Goal: Task Accomplishment & Management: Manage account settings

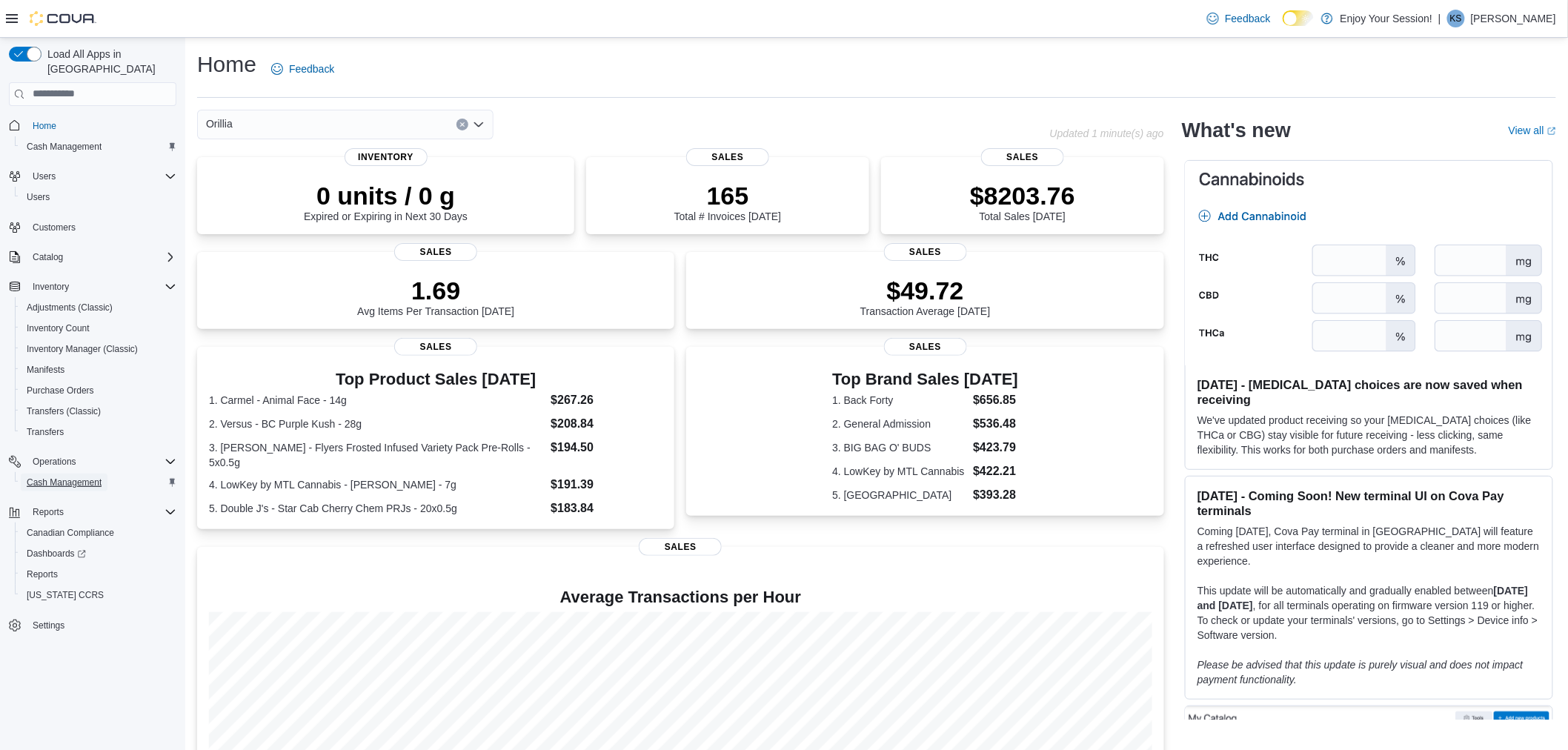
click at [87, 477] on span "Cash Management" at bounding box center [63, 482] width 75 height 12
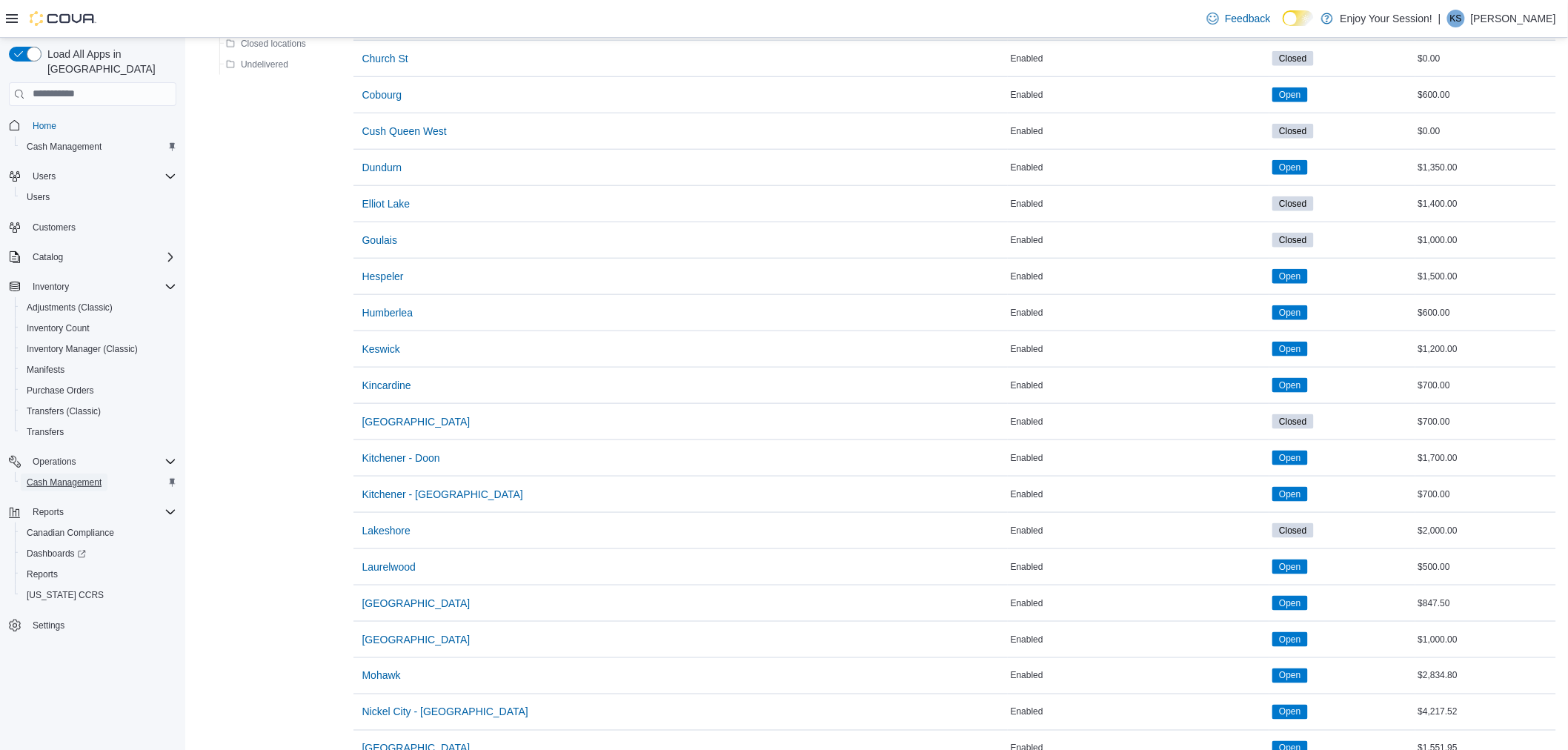
scroll to position [658, 0]
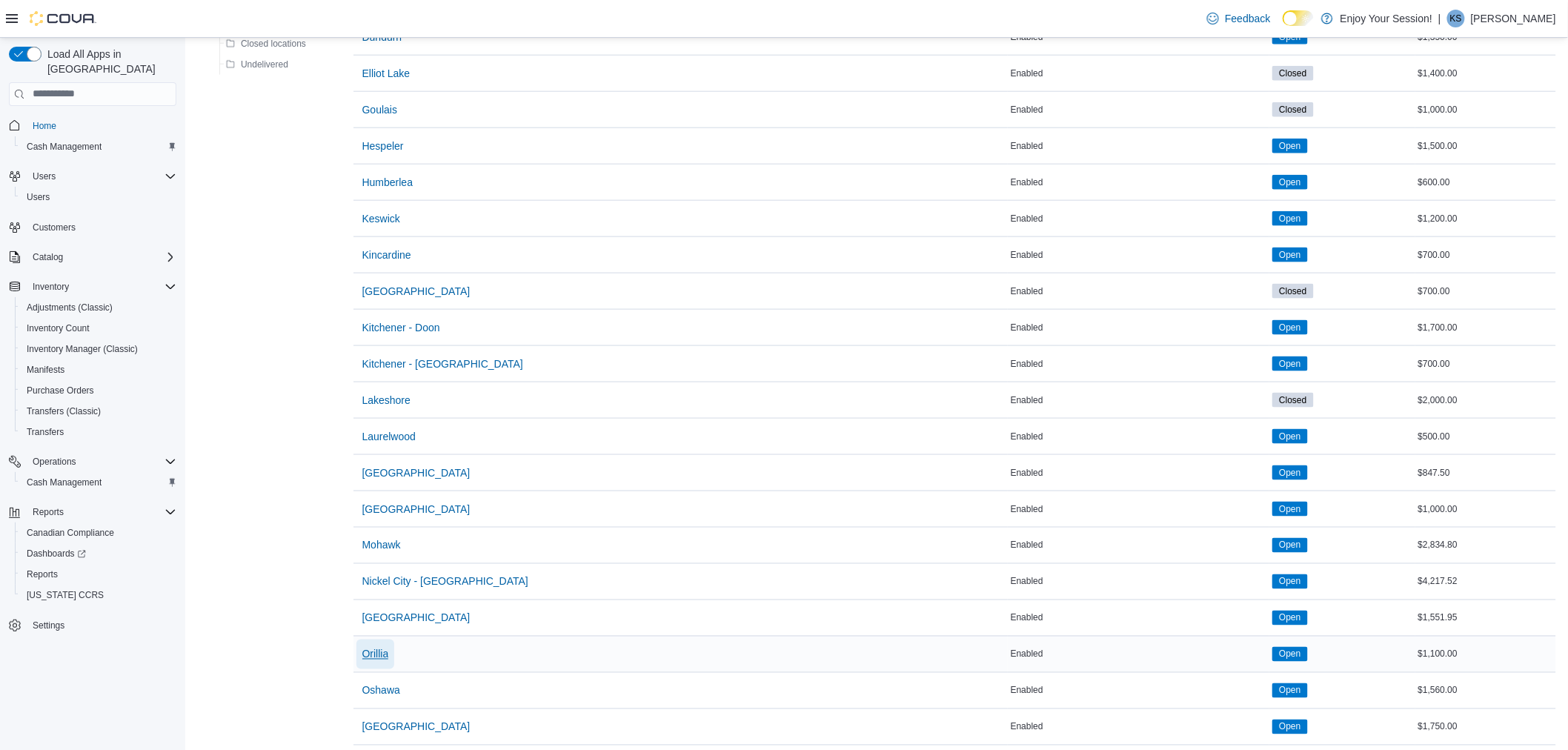
click at [383, 662] on span "Orillia" at bounding box center [375, 654] width 27 height 15
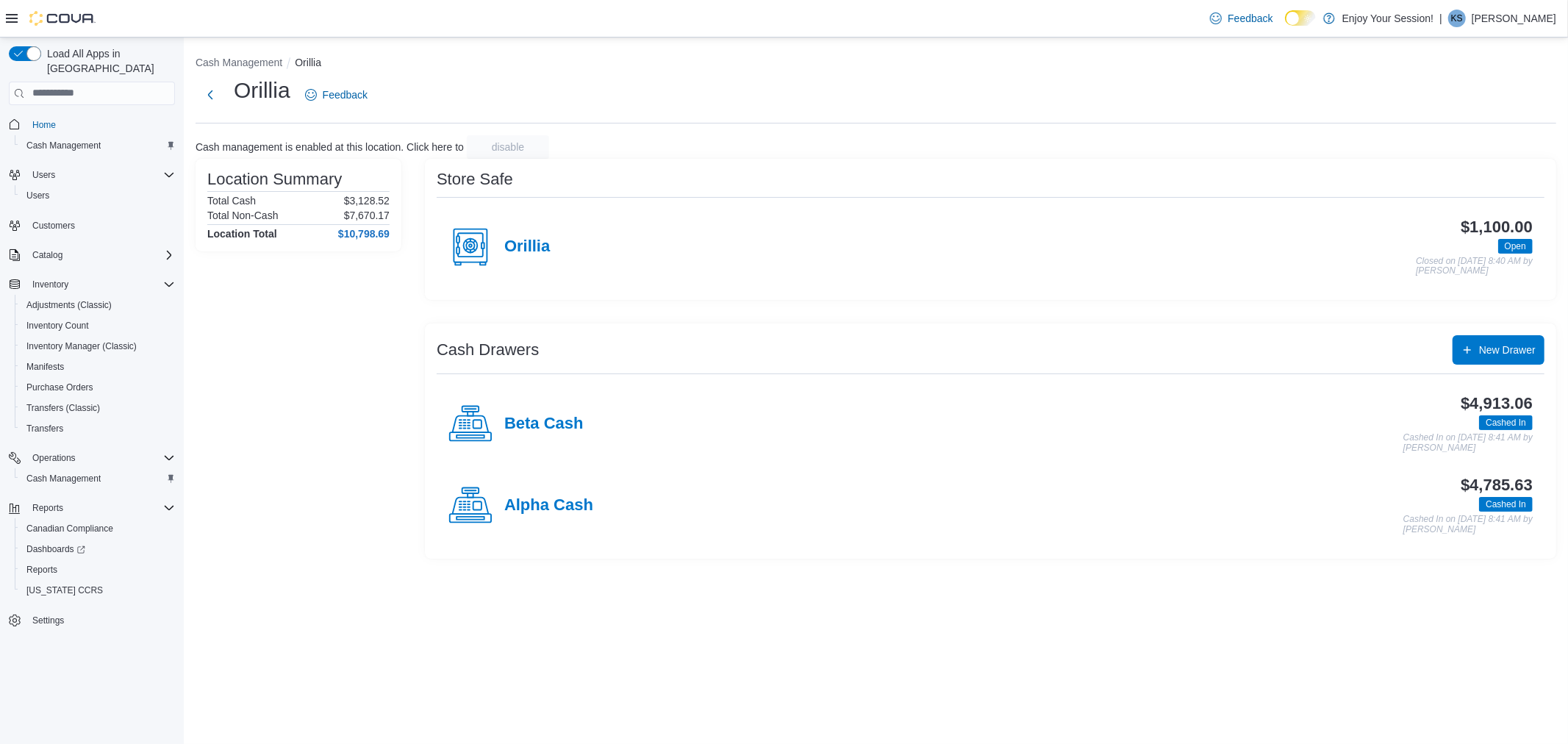
click at [546, 417] on h4 "Beta Cash" at bounding box center [543, 424] width 79 height 19
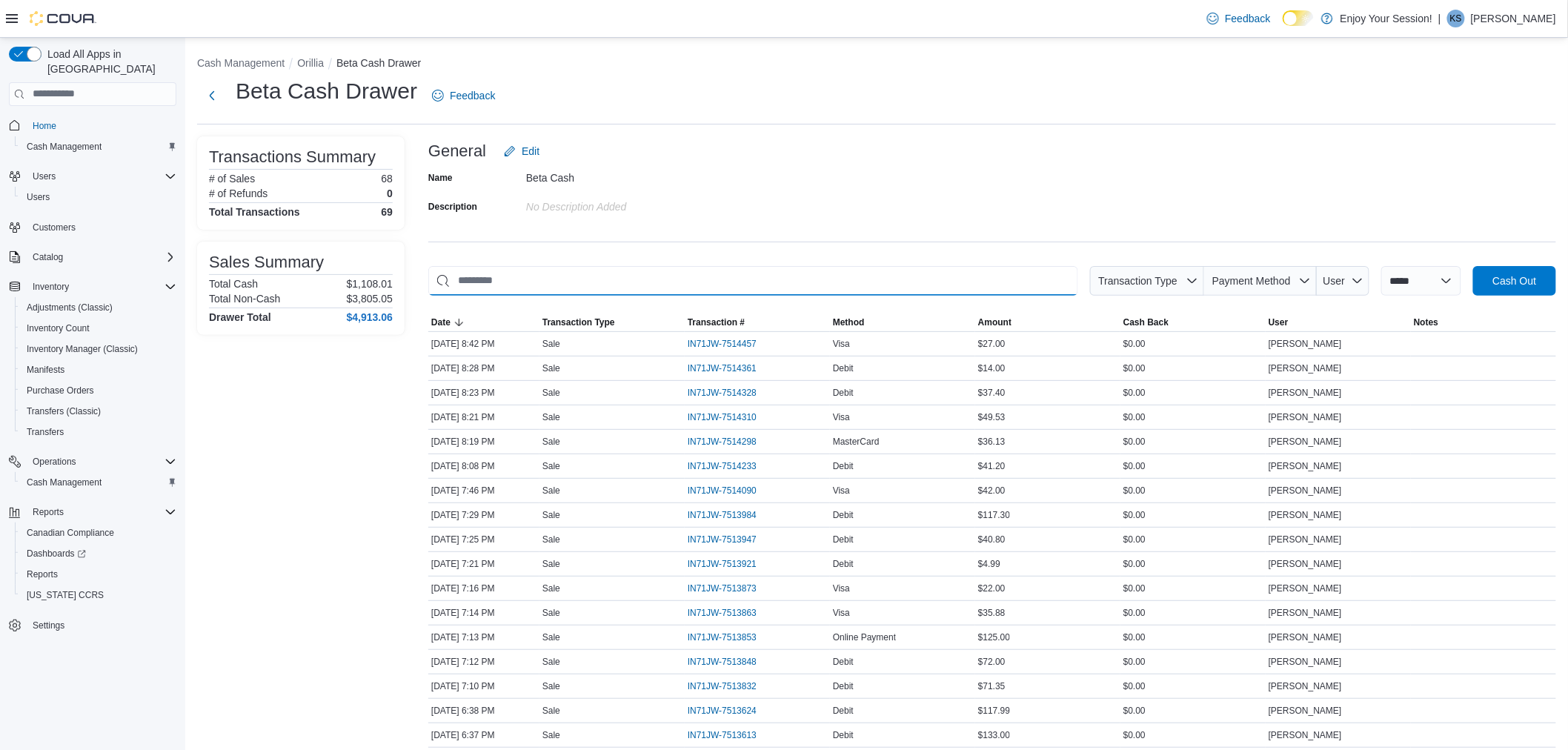
click at [980, 282] on input "This is a search bar. As you type, the results lower in the page will automatic…" at bounding box center [753, 281] width 650 height 29
type input "**"
click at [743, 411] on span "IN71JW-7514090" at bounding box center [721, 417] width 69 height 12
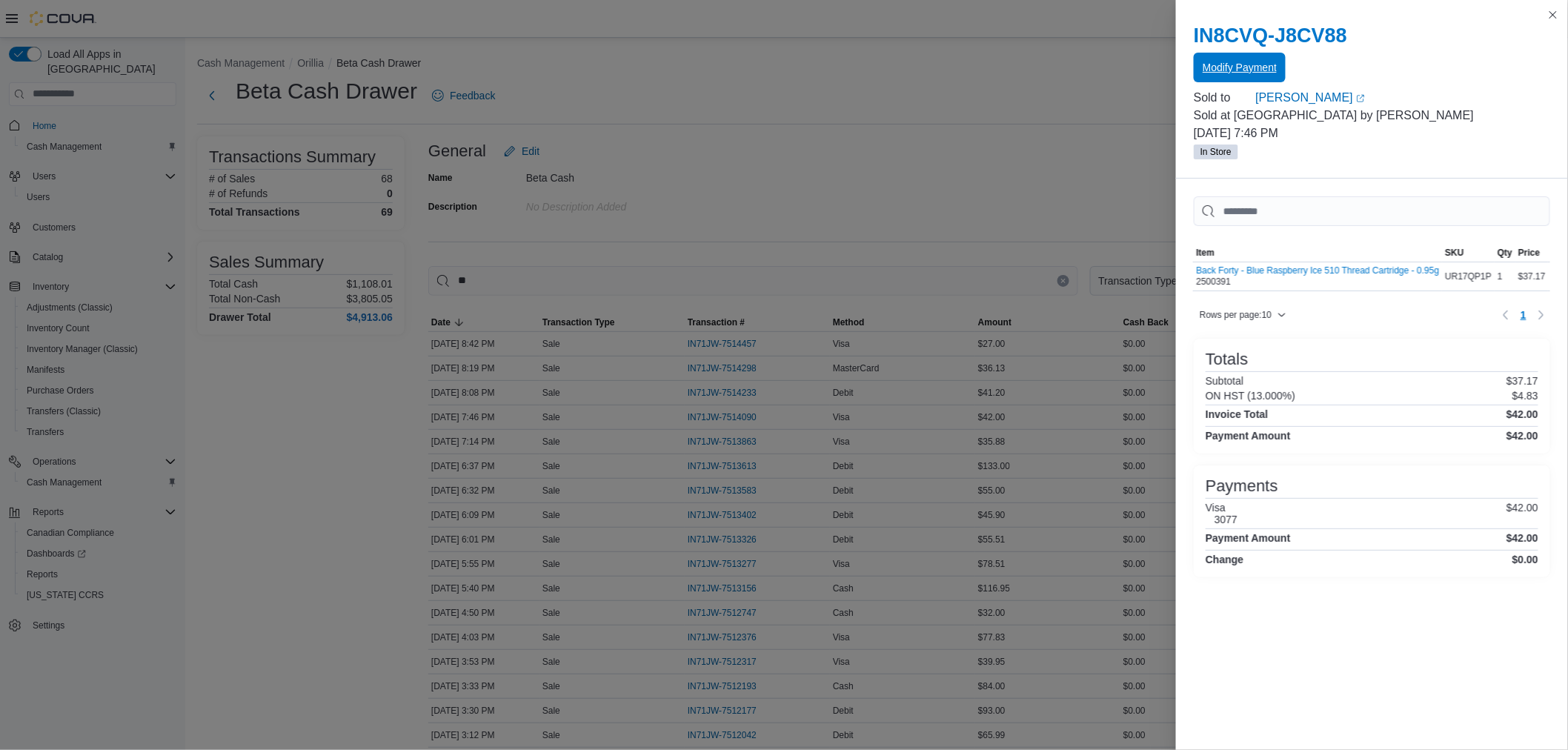
click at [1247, 61] on span "Modify Payment" at bounding box center [1239, 67] width 75 height 29
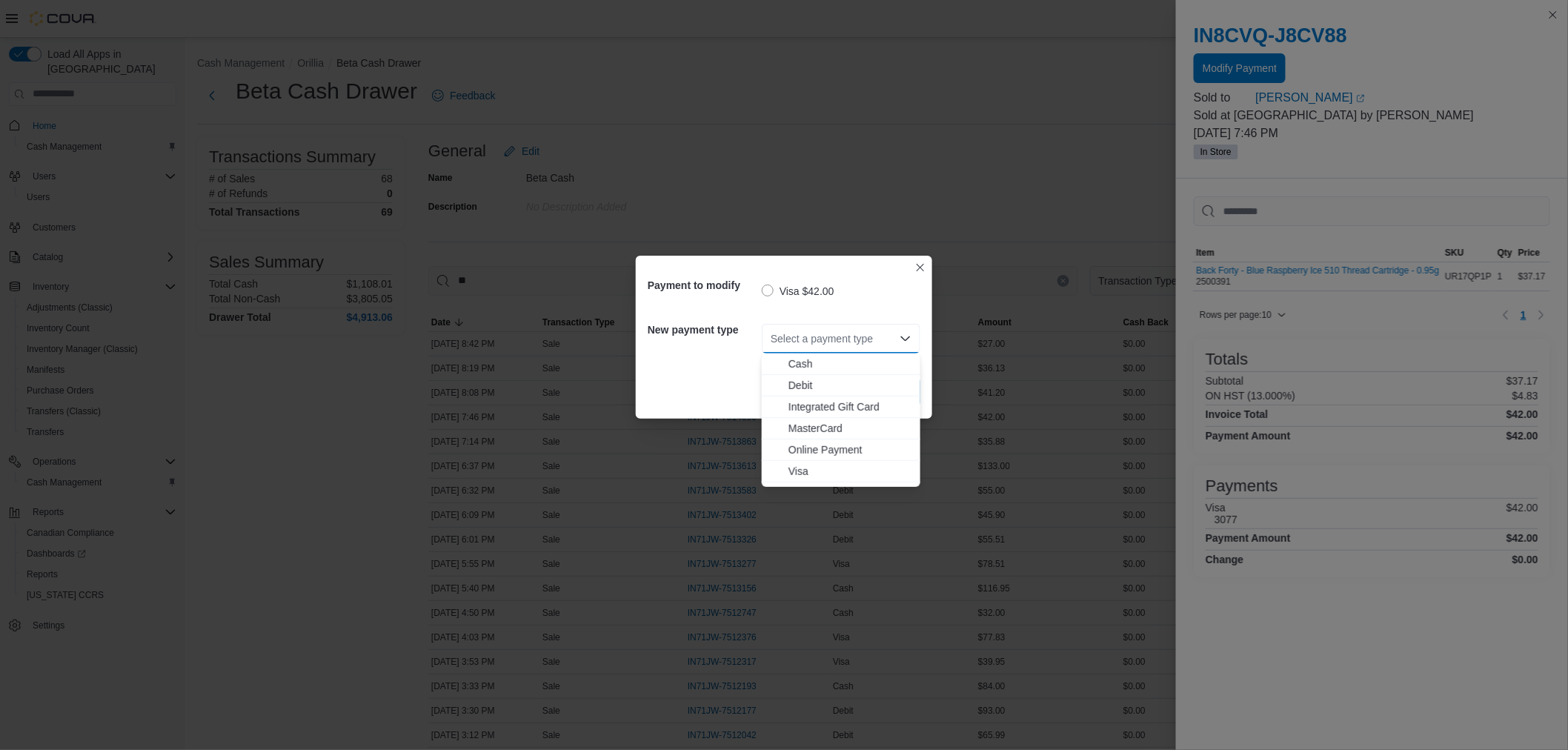
click at [771, 340] on input "Accessible screen reader label" at bounding box center [772, 338] width 2 height 17
click at [801, 382] on span "Debit" at bounding box center [850, 386] width 123 height 15
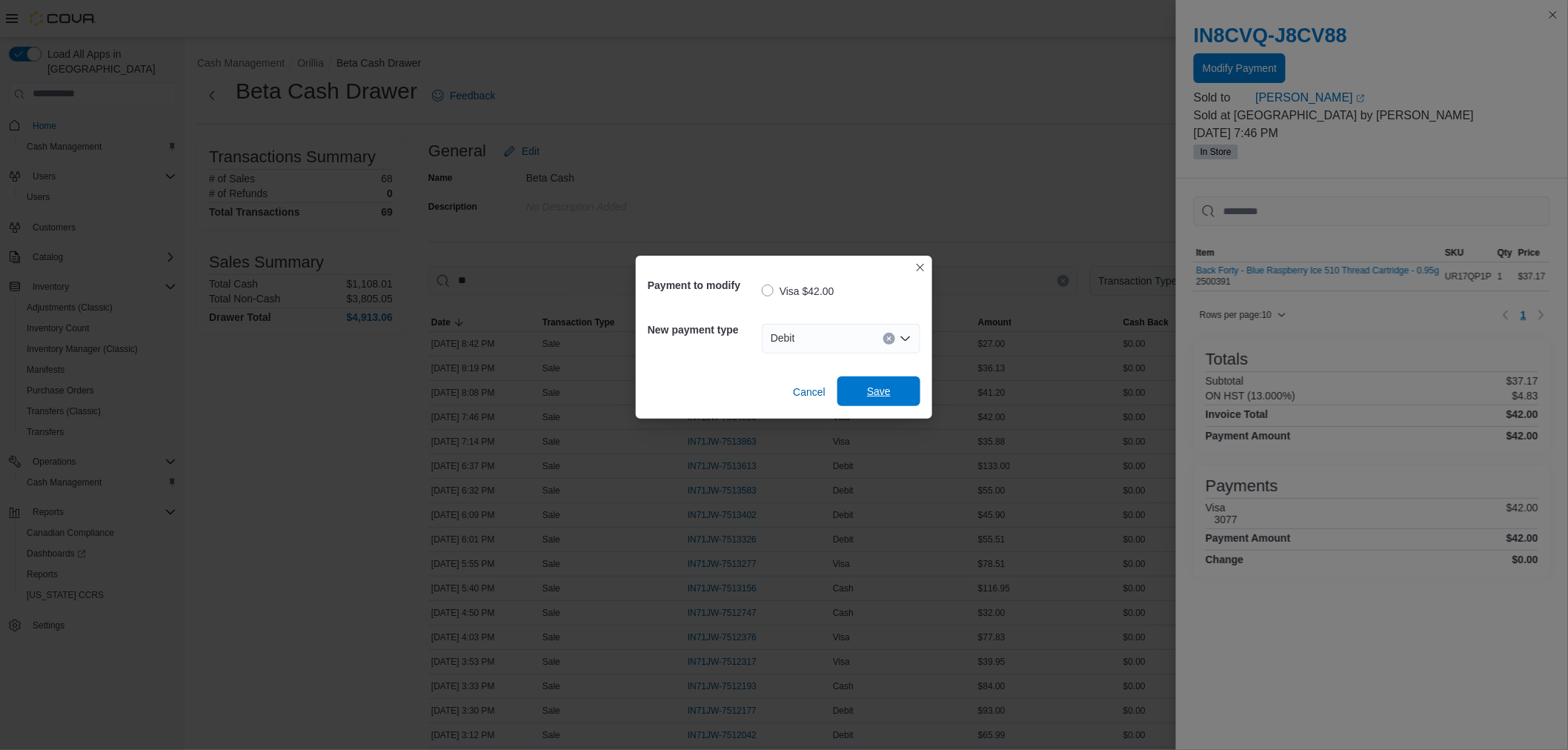
click at [864, 394] on span "Save" at bounding box center [879, 391] width 65 height 29
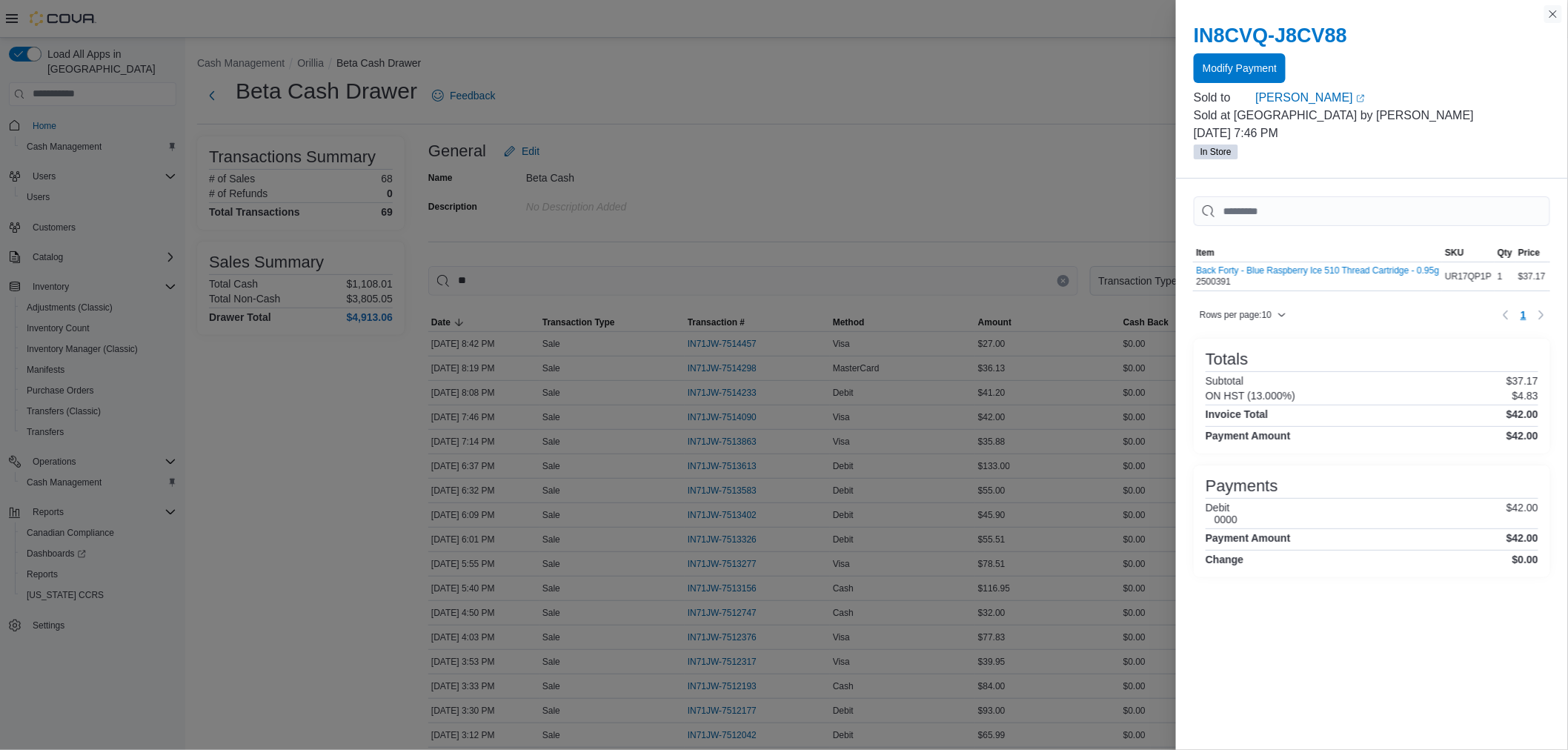
click at [1557, 17] on button "Close this dialog" at bounding box center [1552, 14] width 17 height 17
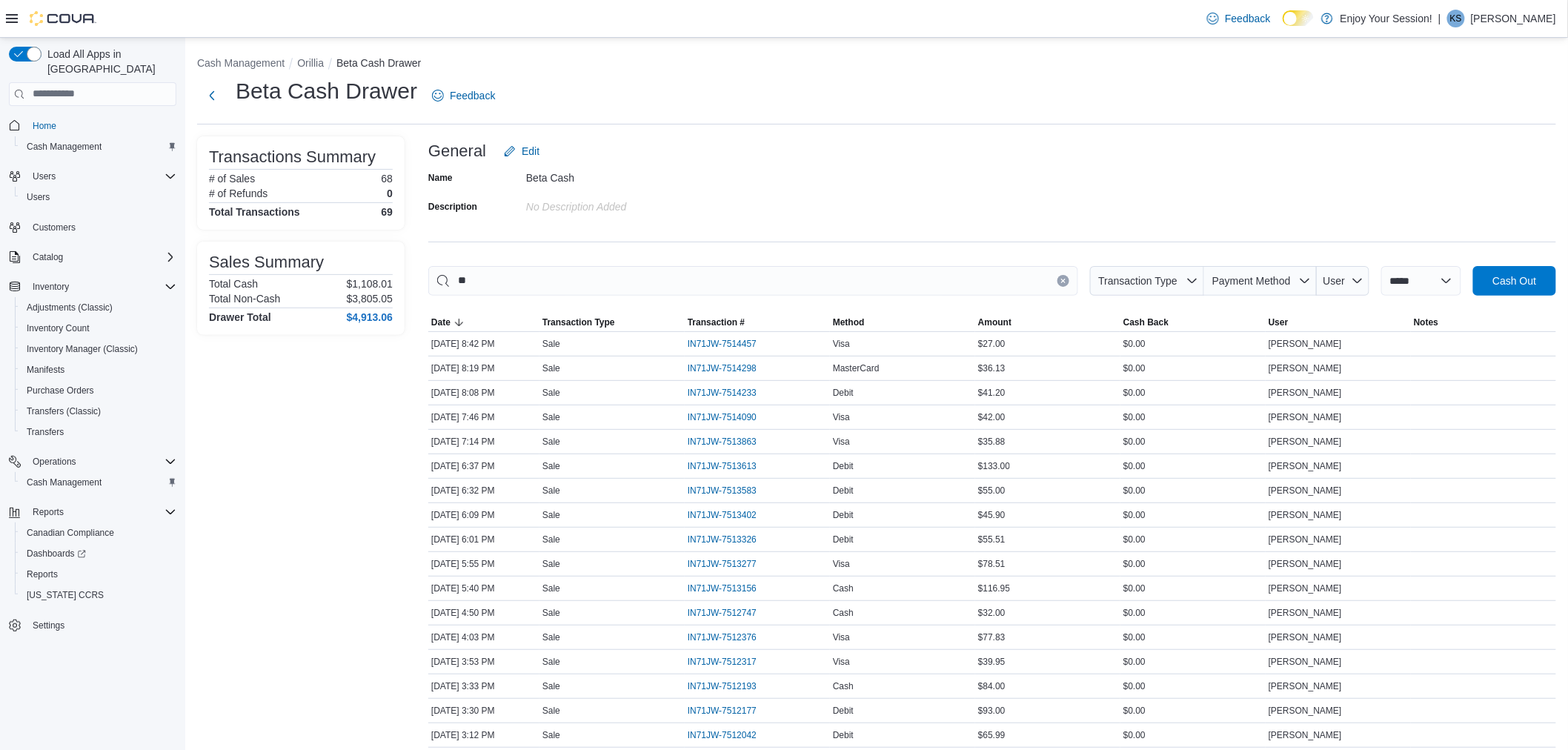
click at [1297, 159] on div "General Edit" at bounding box center [992, 151] width 1128 height 29
